Goal: Task Accomplishment & Management: Complete application form

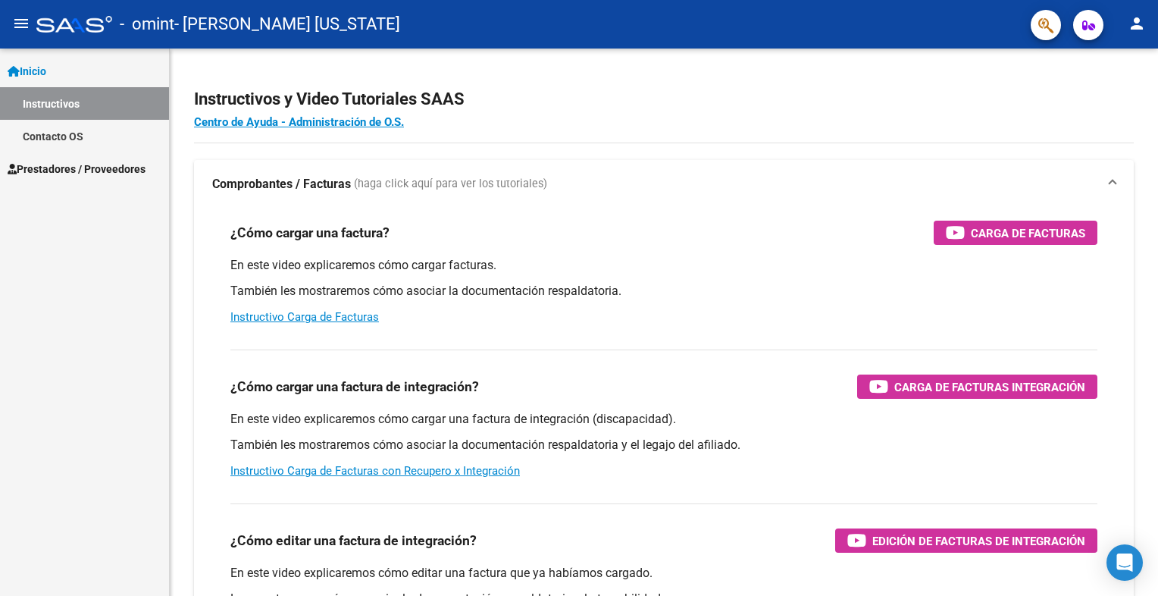
click at [49, 102] on link "Instructivos" at bounding box center [84, 103] width 169 height 33
click at [47, 165] on span "Prestadores / Proveedores" at bounding box center [77, 169] width 138 height 17
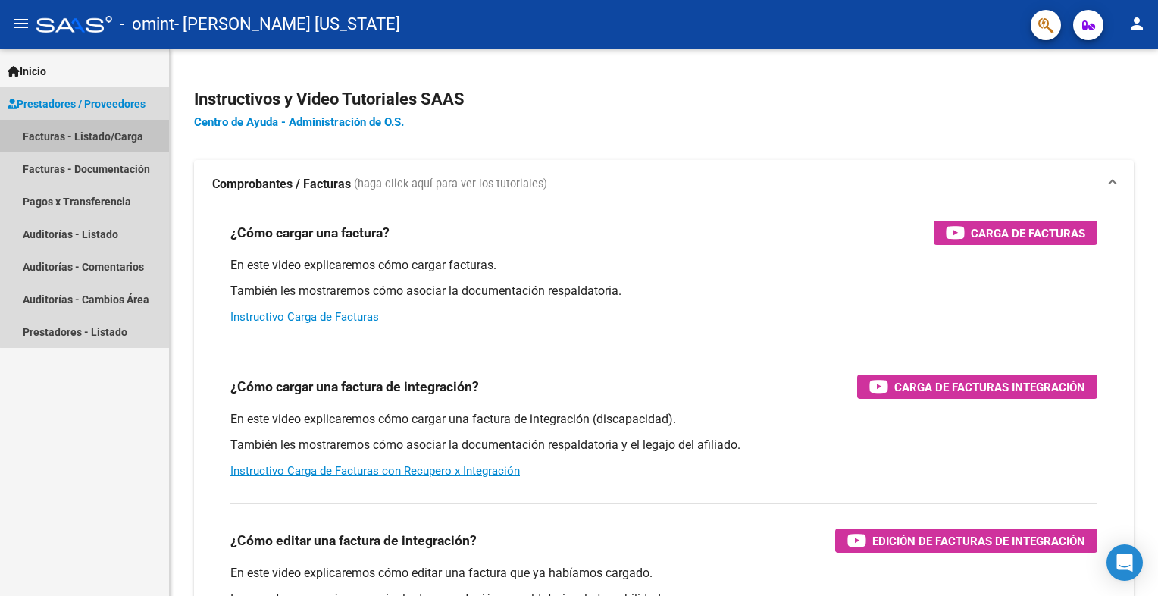
click at [92, 132] on link "Facturas - Listado/Carga" at bounding box center [84, 136] width 169 height 33
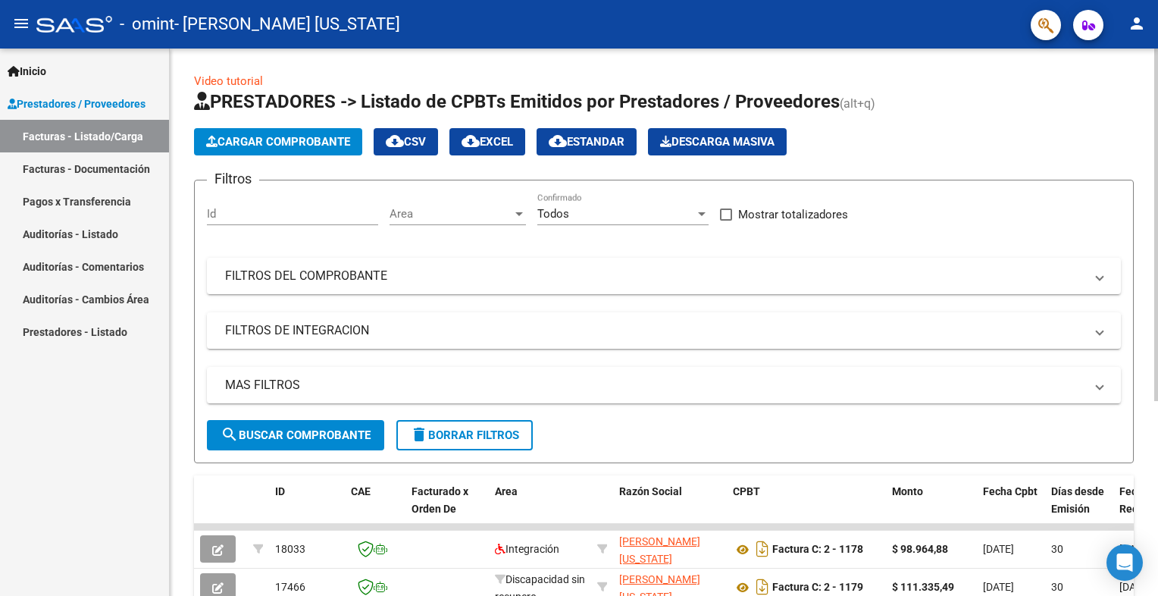
click at [264, 142] on span "Cargar Comprobante" at bounding box center [278, 142] width 144 height 14
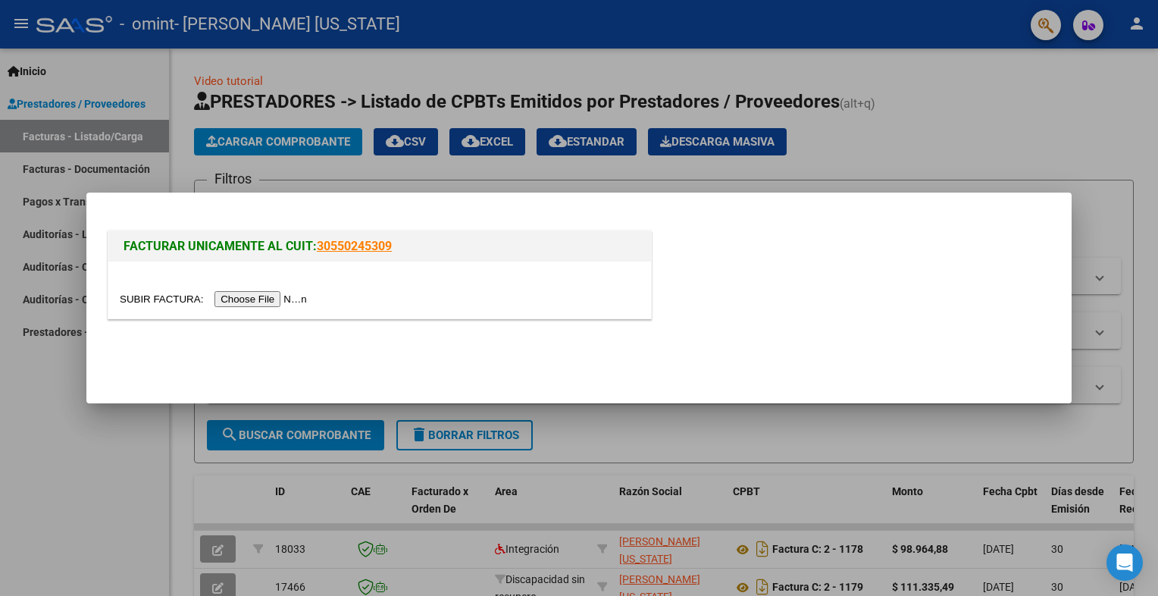
click at [245, 298] on input "file" at bounding box center [216, 299] width 192 height 16
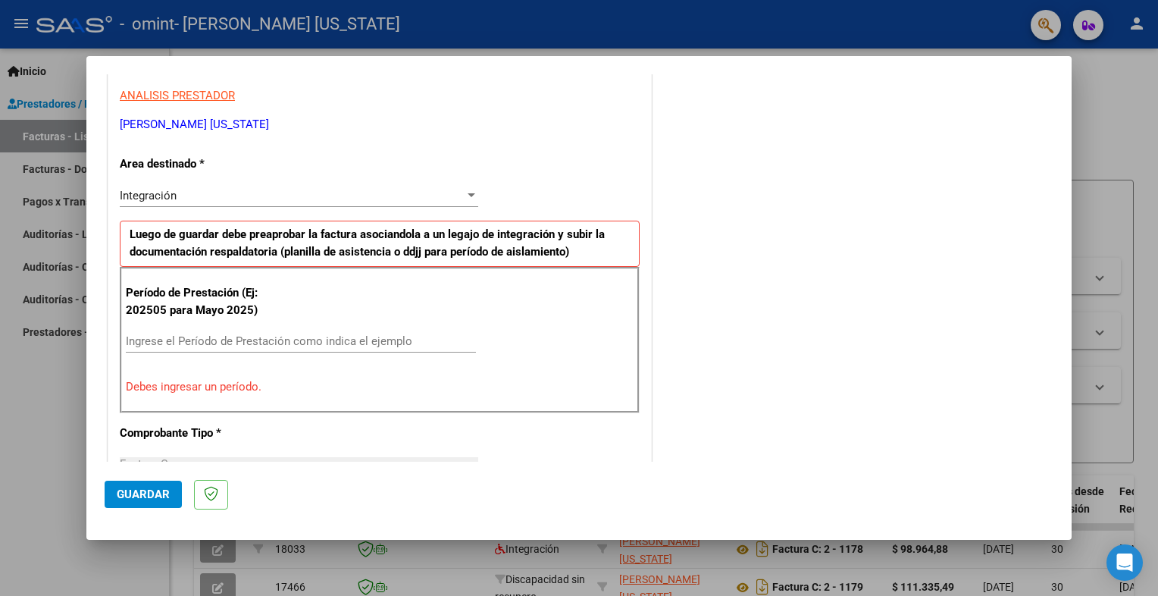
scroll to position [303, 0]
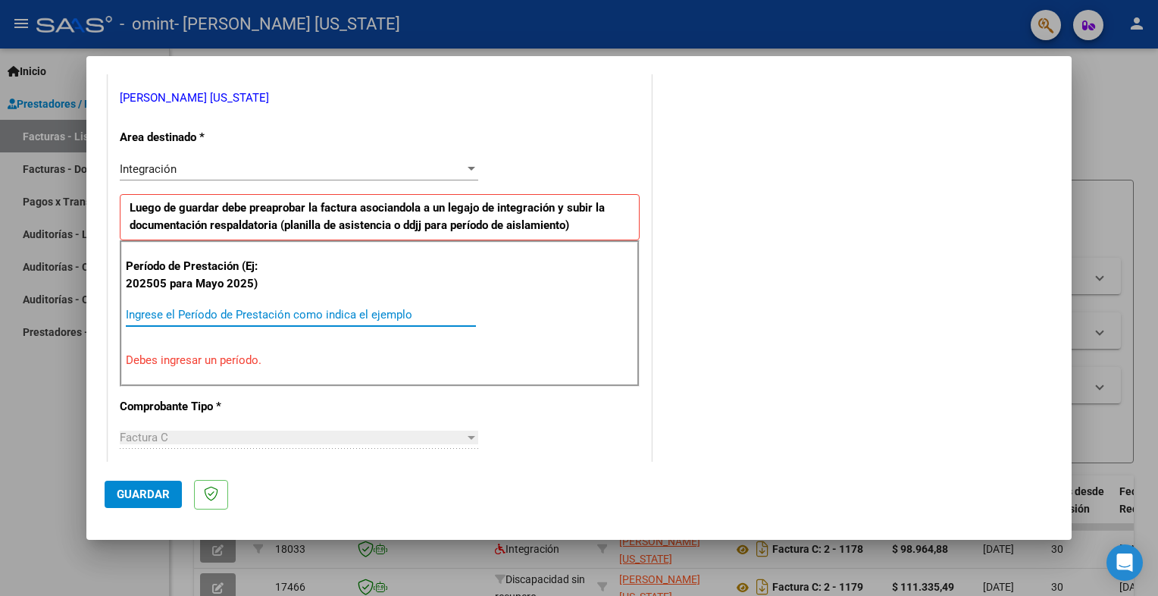
click at [203, 316] on input "Ingrese el Período de Prestación como indica el ejemplo" at bounding box center [301, 315] width 350 height 14
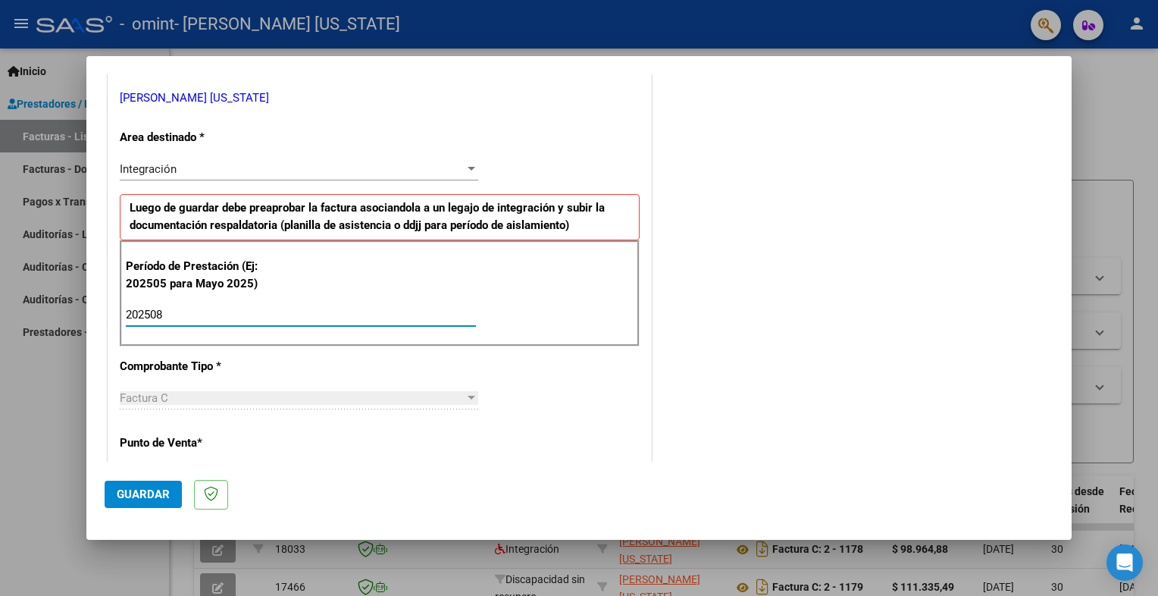
type input "202508"
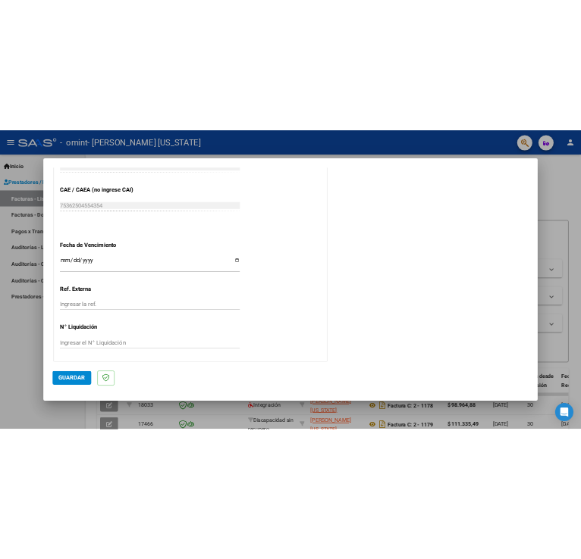
scroll to position [945, 0]
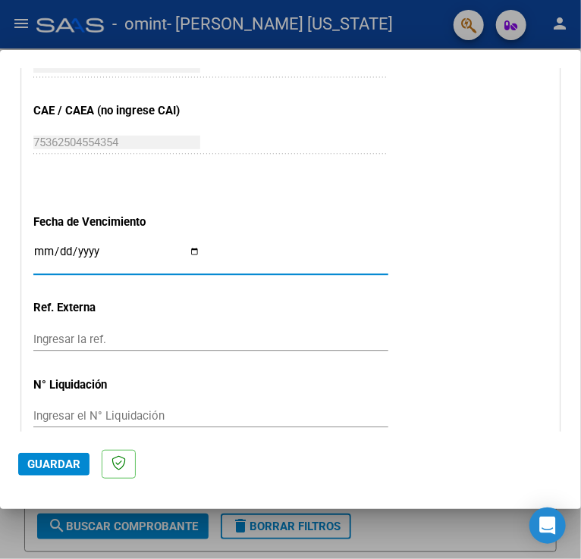
click at [190, 249] on input "Ingresar la fecha" at bounding box center [116, 258] width 167 height 24
type input "[DATE]"
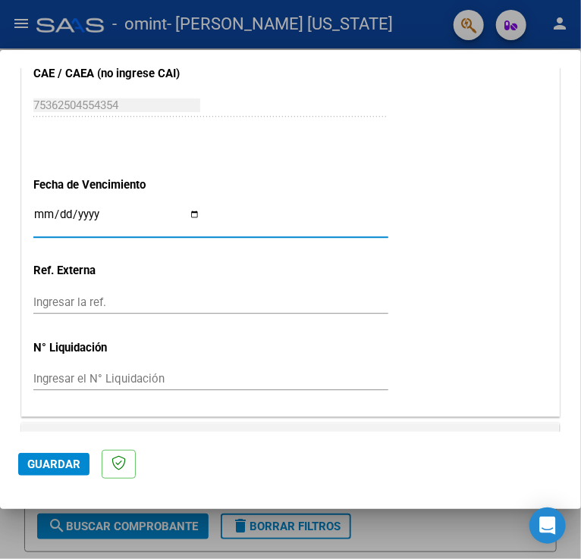
scroll to position [1014, 0]
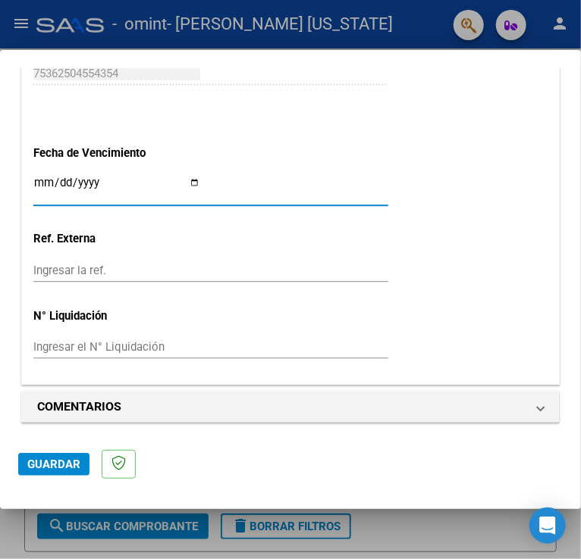
click at [52, 463] on span "Guardar" at bounding box center [53, 465] width 53 height 14
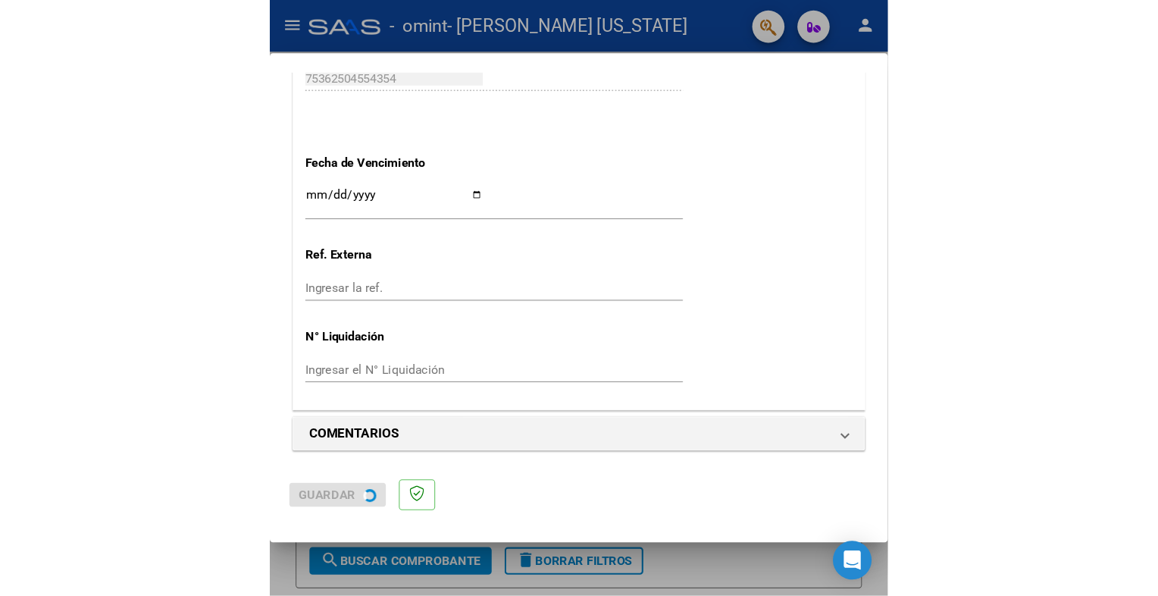
scroll to position [0, 0]
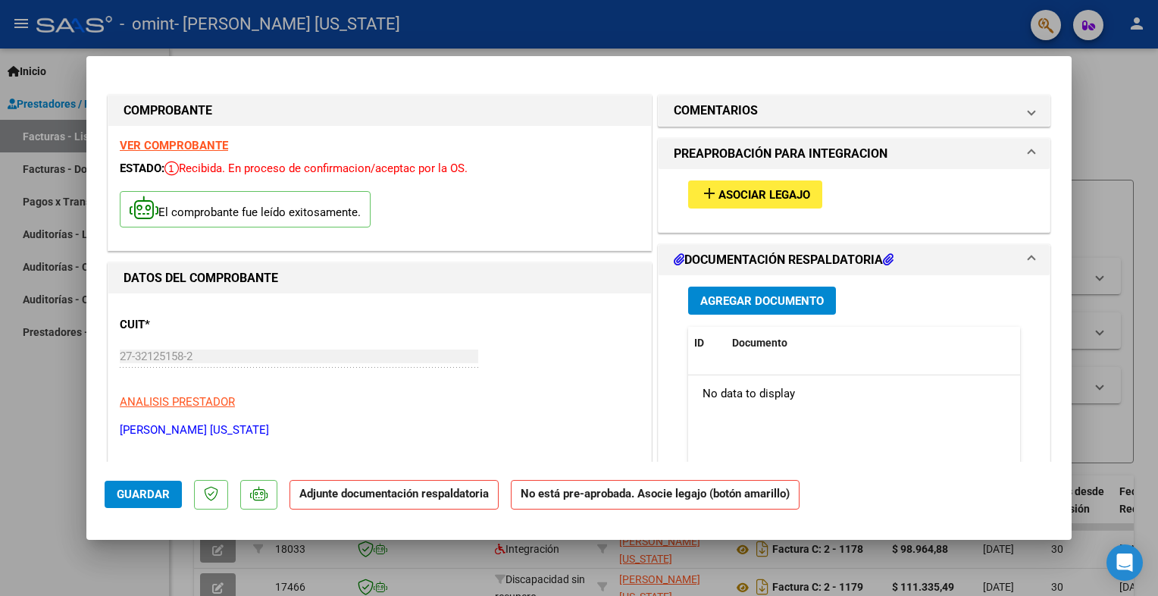
click at [719, 190] on span "Asociar Legajo" at bounding box center [765, 195] width 92 height 14
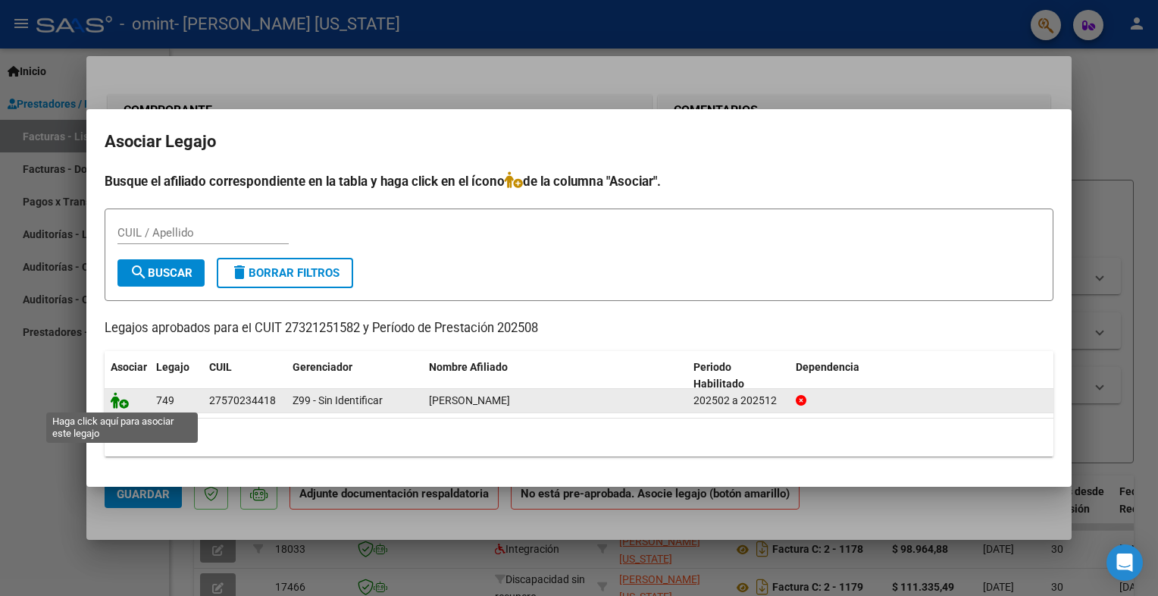
click at [120, 403] on icon at bounding box center [120, 400] width 18 height 17
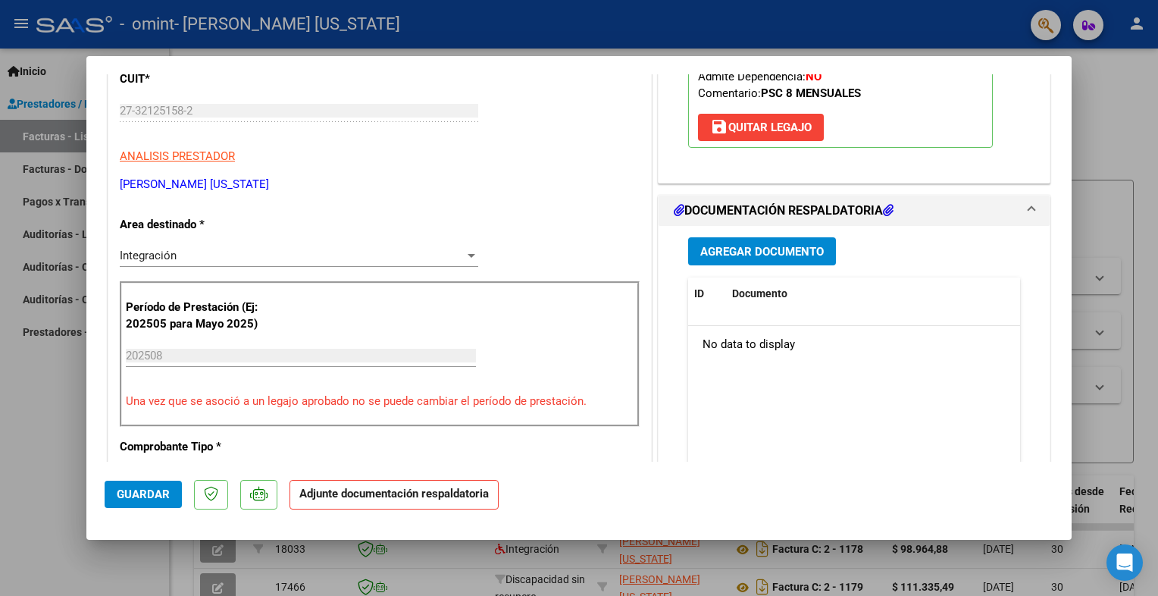
scroll to position [303, 0]
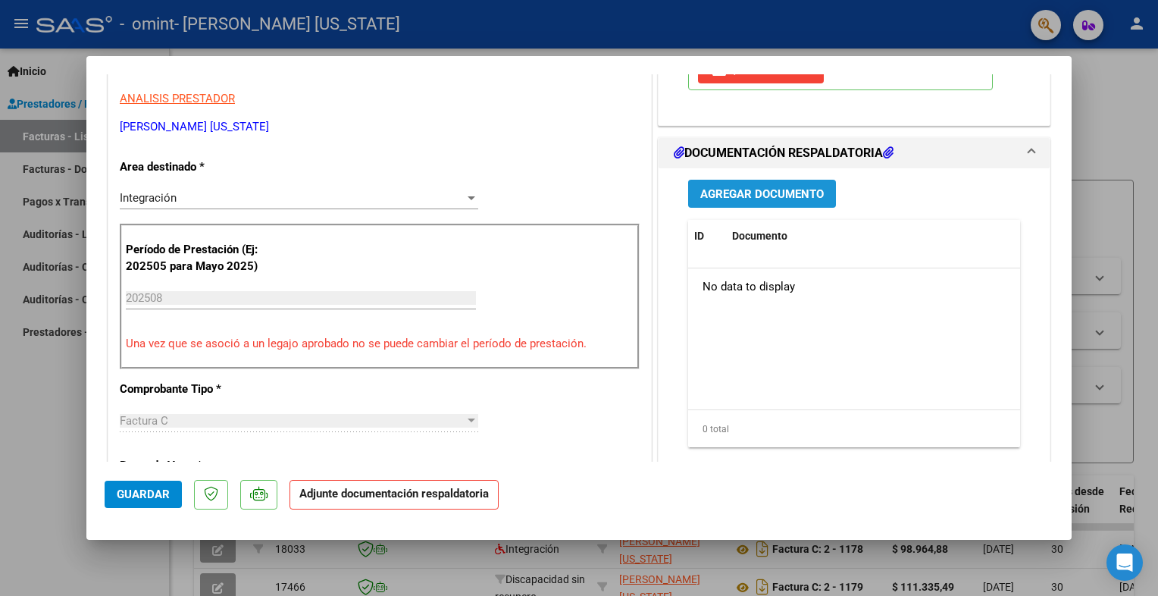
click at [773, 193] on span "Agregar Documento" at bounding box center [762, 194] width 124 height 14
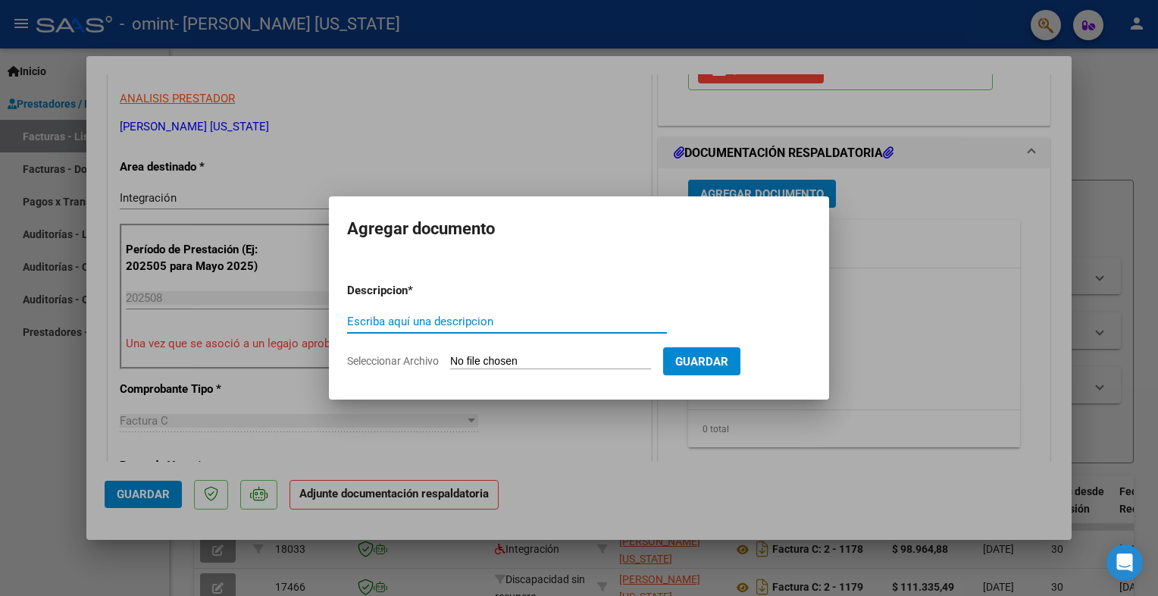
click at [409, 323] on input "Escriba aquí una descripcion" at bounding box center [507, 322] width 320 height 14
click at [469, 320] on input "Planilla de asistencia [DATE]" at bounding box center [507, 322] width 320 height 14
click at [469, 319] on input "Planilla de asistencia [DATE]" at bounding box center [507, 322] width 320 height 14
type input "Planilla de asistencia agosto 2025"
click at [490, 359] on input "Seleccionar Archivo" at bounding box center [550, 362] width 201 height 14
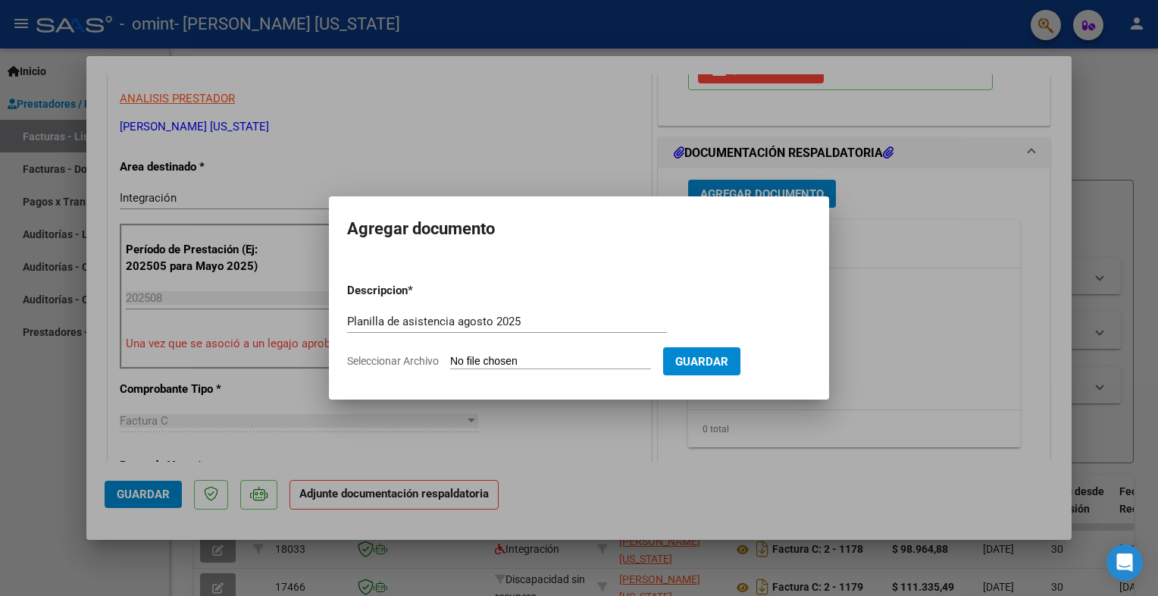
type input "C:\fakepath\[PERSON_NAME] - Planilla de asistencia Psicologia [DATE].pdf"
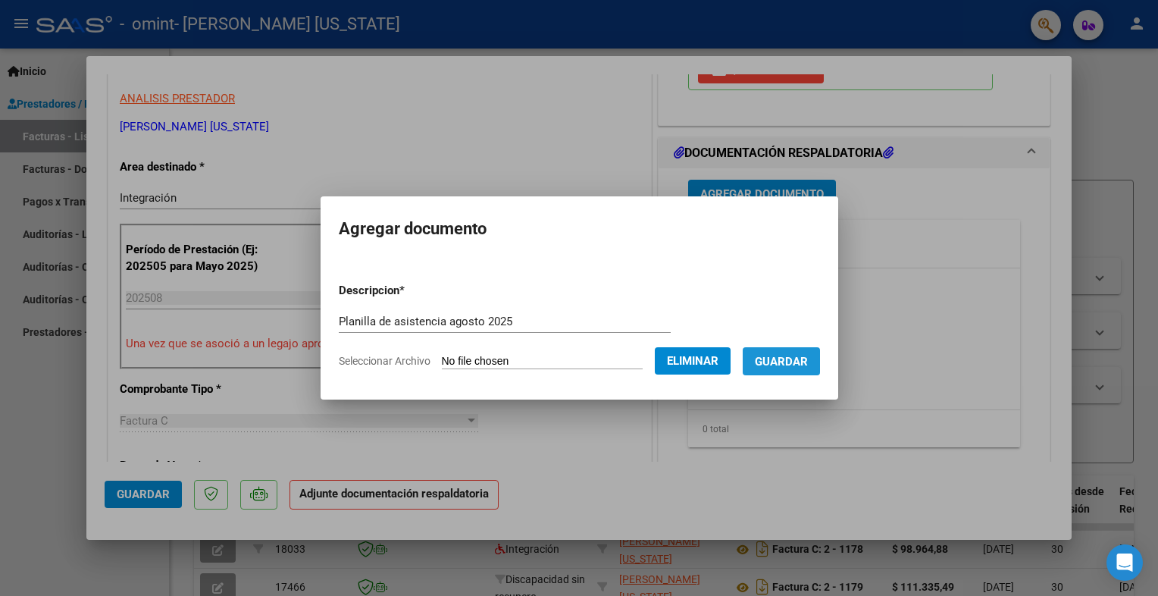
click at [783, 356] on span "Guardar" at bounding box center [781, 362] width 53 height 14
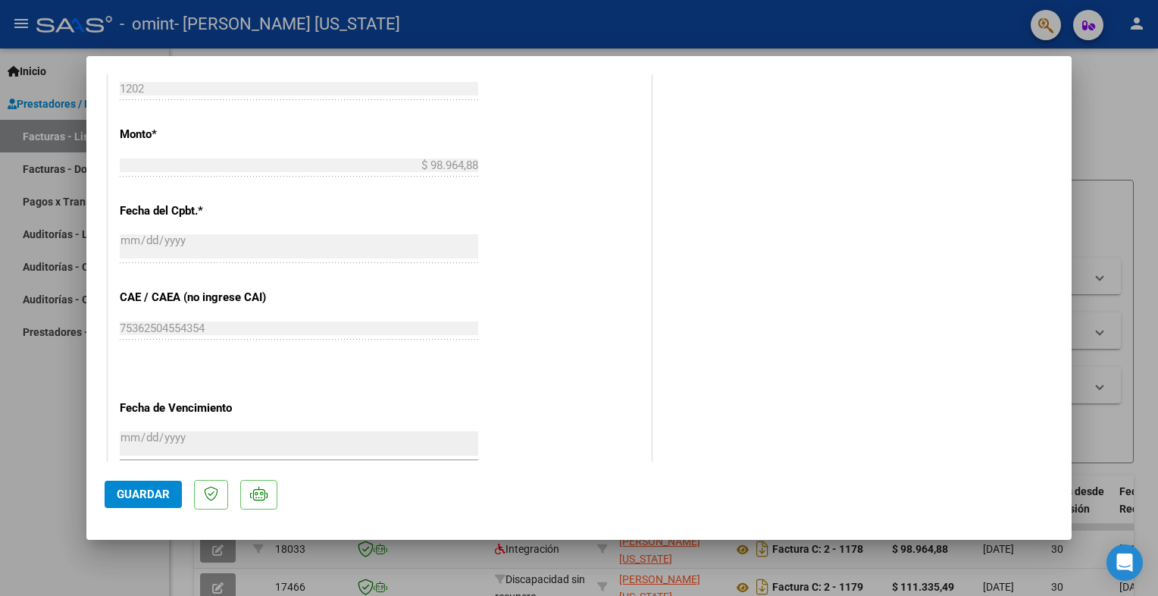
scroll to position [968, 0]
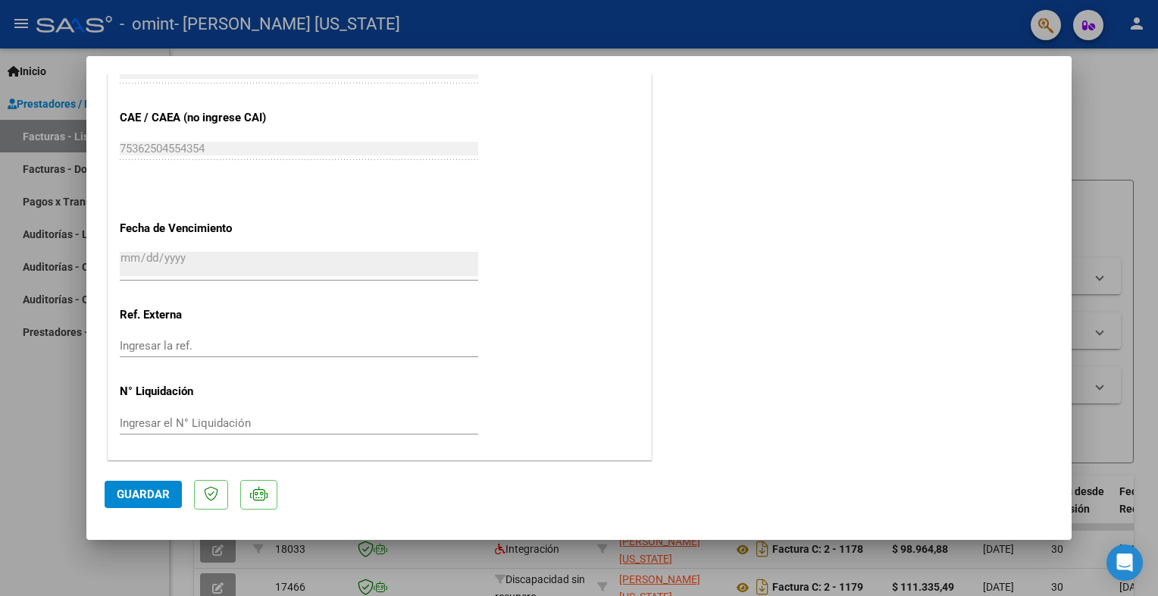
click at [130, 492] on span "Guardar" at bounding box center [143, 494] width 53 height 14
click at [42, 415] on div at bounding box center [579, 298] width 1158 height 596
type input "$ 0,00"
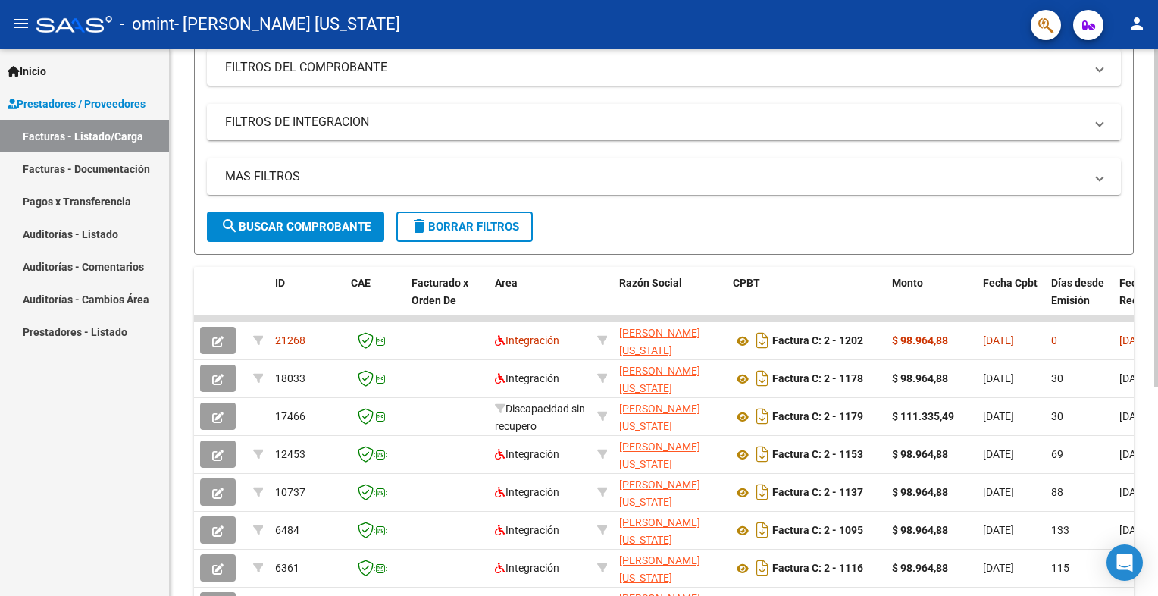
scroll to position [227, 0]
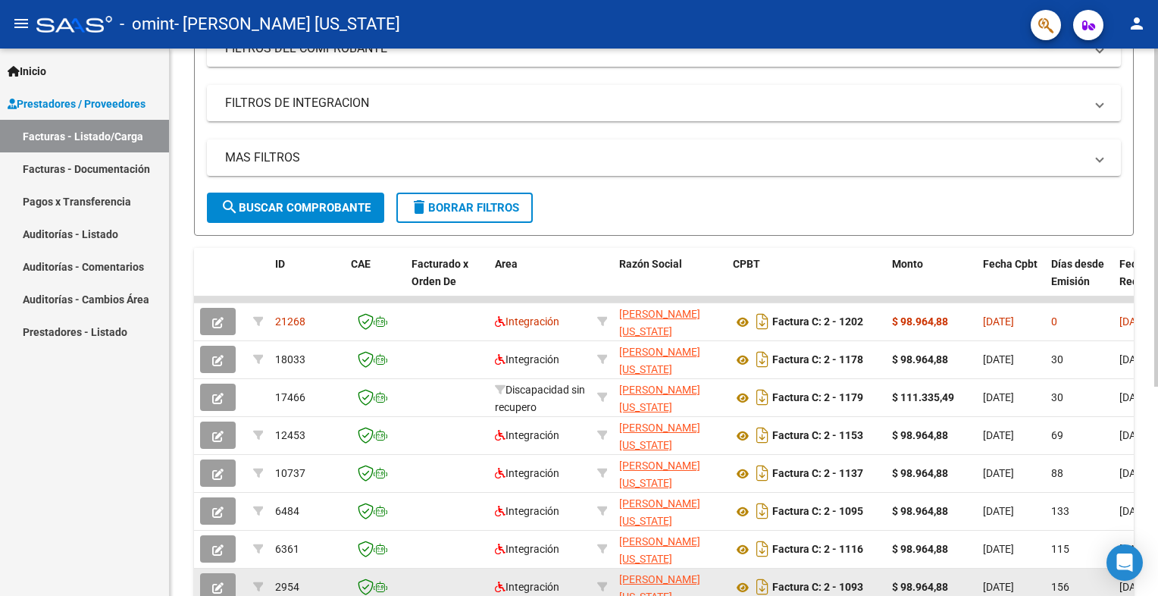
drag, startPoint x: 1064, startPoint y: 593, endPoint x: 1101, endPoint y: 591, distance: 36.5
click at [1101, 591] on div "156" at bounding box center [1079, 586] width 56 height 17
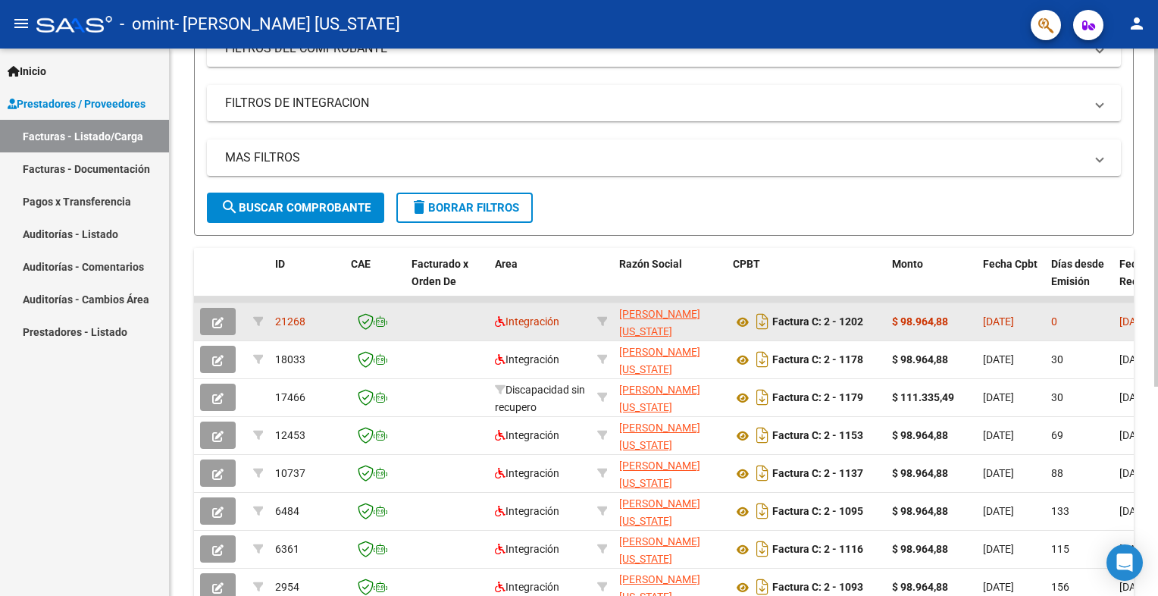
drag, startPoint x: 637, startPoint y: 299, endPoint x: 770, endPoint y: 302, distance: 133.5
click at [768, 305] on datatable-scroller "21268 Integración [PERSON_NAME] [US_STATE] 27321251582 Factura C: 2 - 1202 $ 98…" at bounding box center [664, 451] width 940 height 310
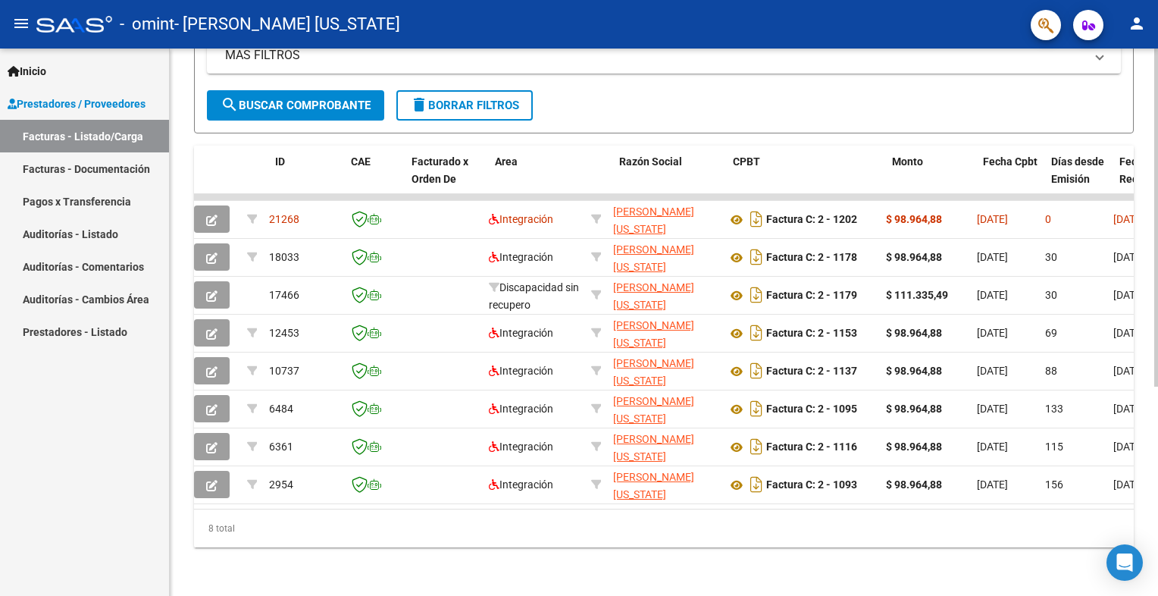
scroll to position [0, 0]
